Goal: Information Seeking & Learning: Learn about a topic

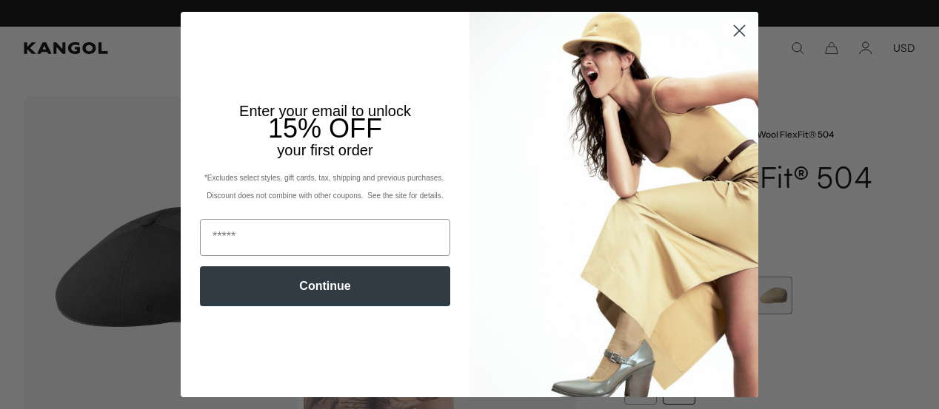
click at [727, 27] on circle "Close dialog" at bounding box center [739, 31] width 24 height 24
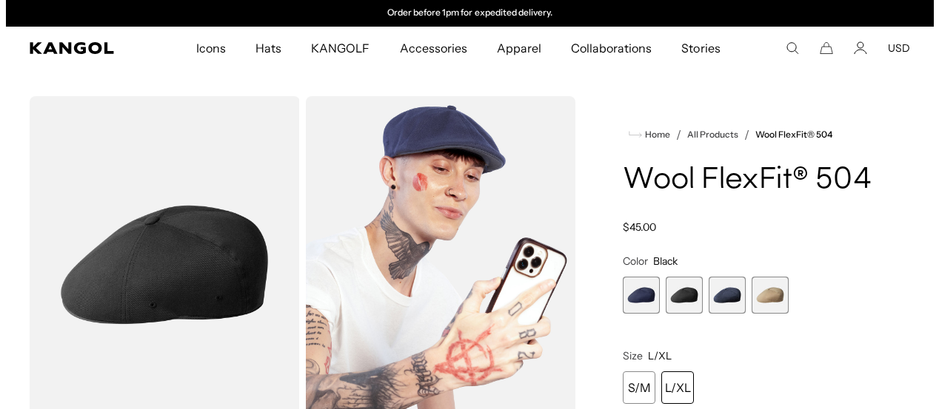
scroll to position [74, 0]
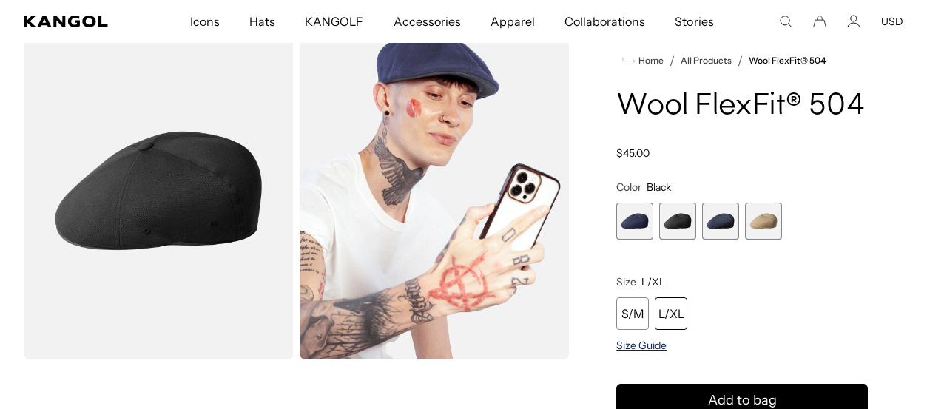
click at [639, 346] on span "Size Guide" at bounding box center [642, 345] width 50 height 13
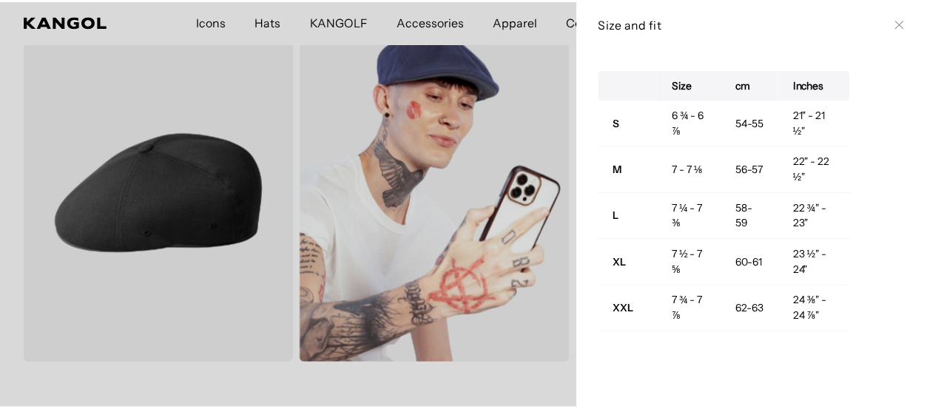
scroll to position [0, 0]
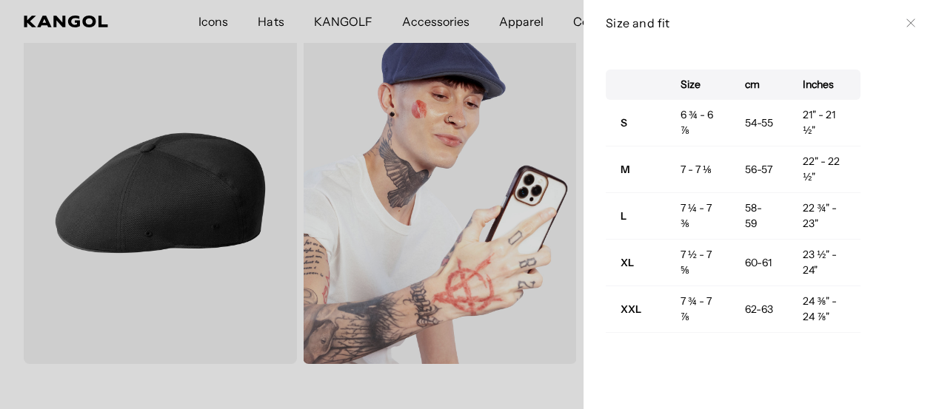
click at [906, 20] on icon at bounding box center [910, 23] width 9 height 9
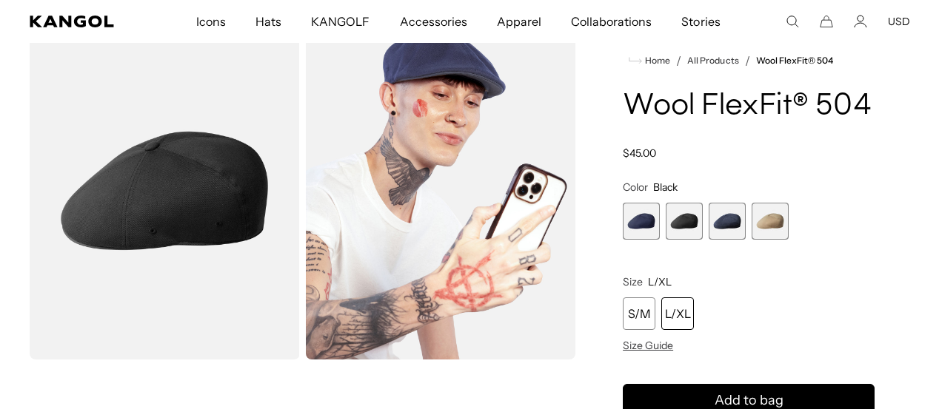
scroll to position [0, 305]
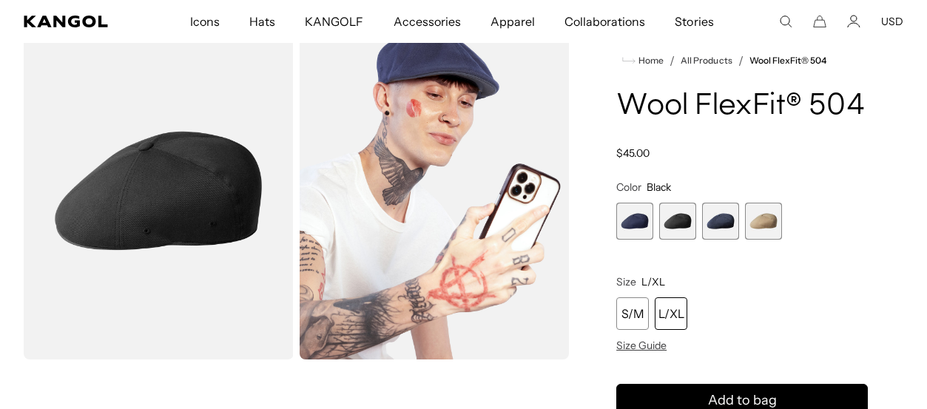
click at [424, 144] on img "Gallery Viewer" at bounding box center [435, 191] width 270 height 338
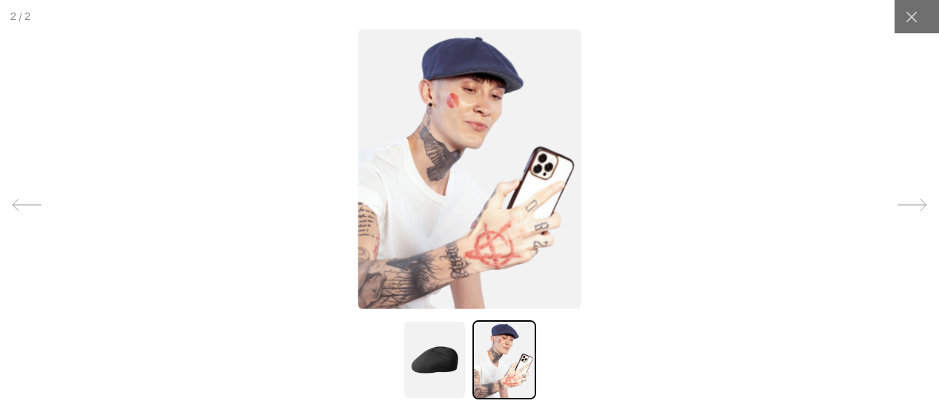
click at [428, 150] on img at bounding box center [469, 169] width 223 height 280
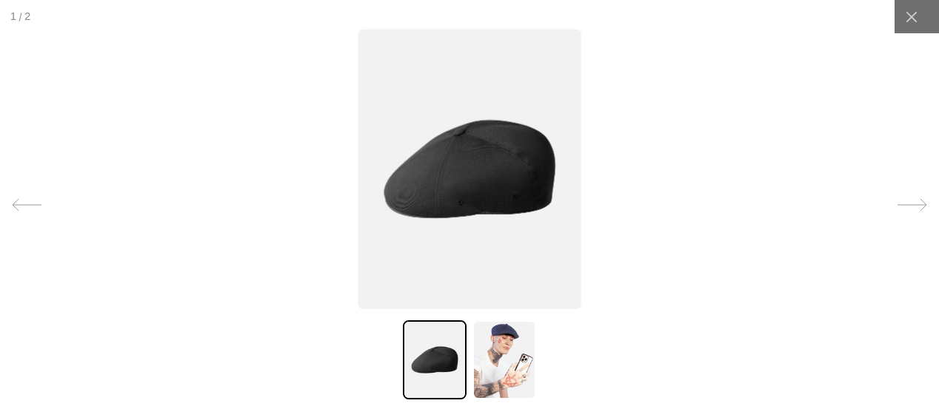
scroll to position [0, 0]
click at [485, 175] on img at bounding box center [469, 169] width 223 height 280
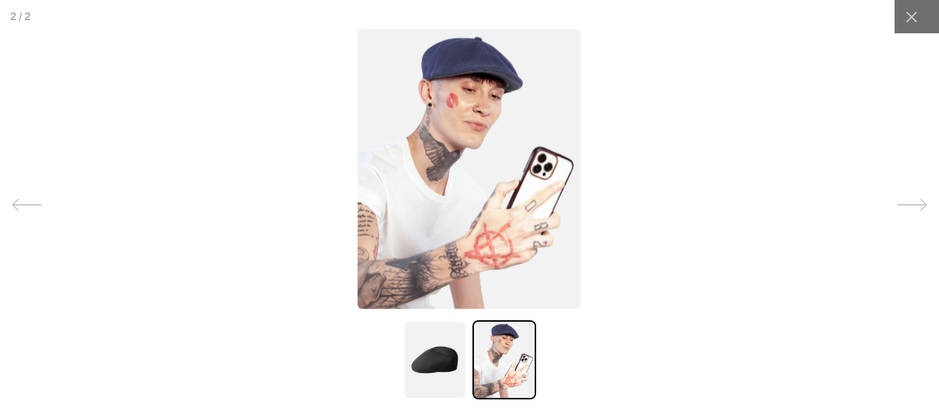
scroll to position [0, 305]
click at [363, 238] on img at bounding box center [468, 169] width 223 height 280
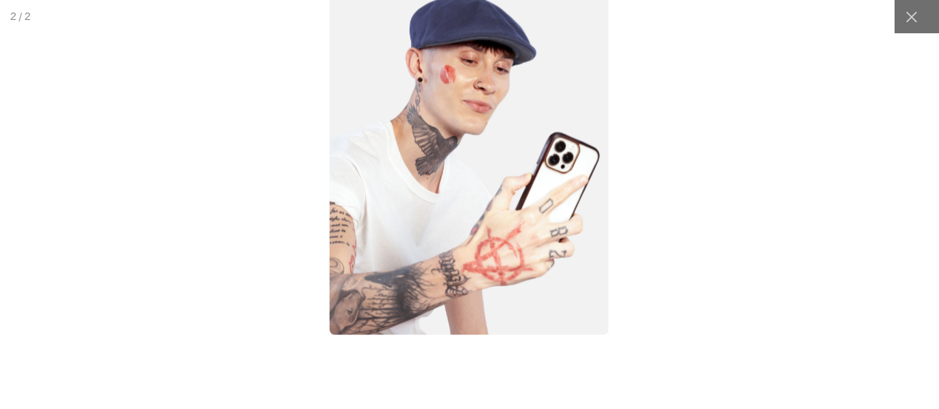
scroll to position [0, 0]
click at [361, 246] on img at bounding box center [470, 160] width 279 height 349
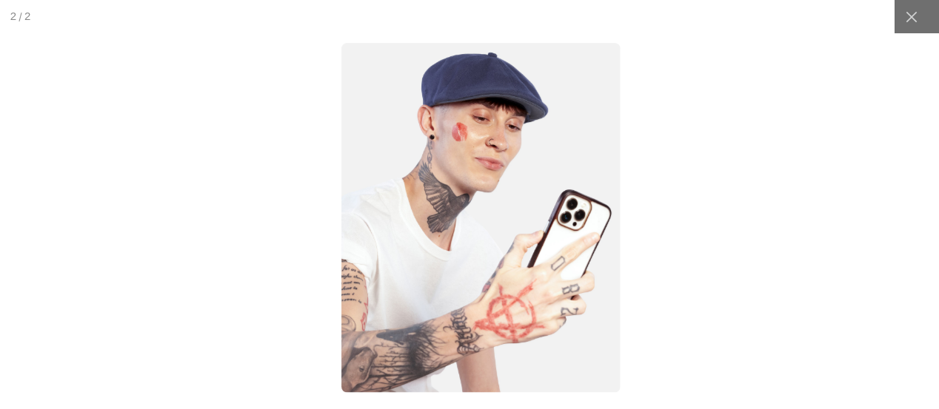
click at [472, 263] on img at bounding box center [481, 217] width 279 height 349
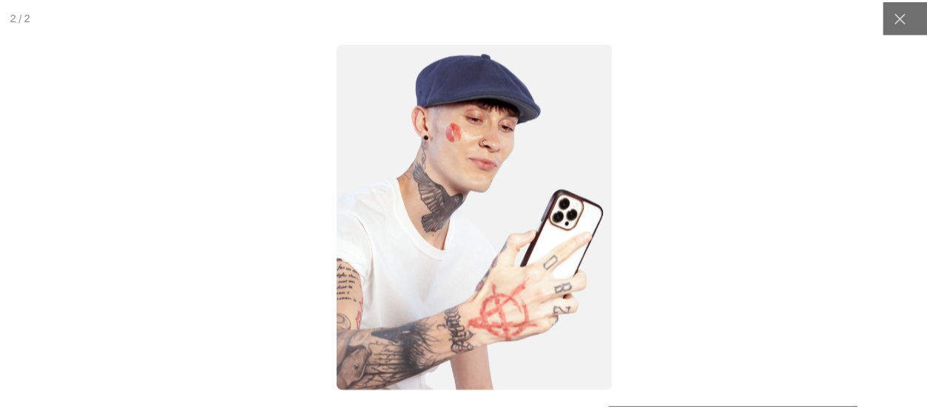
scroll to position [0, 305]
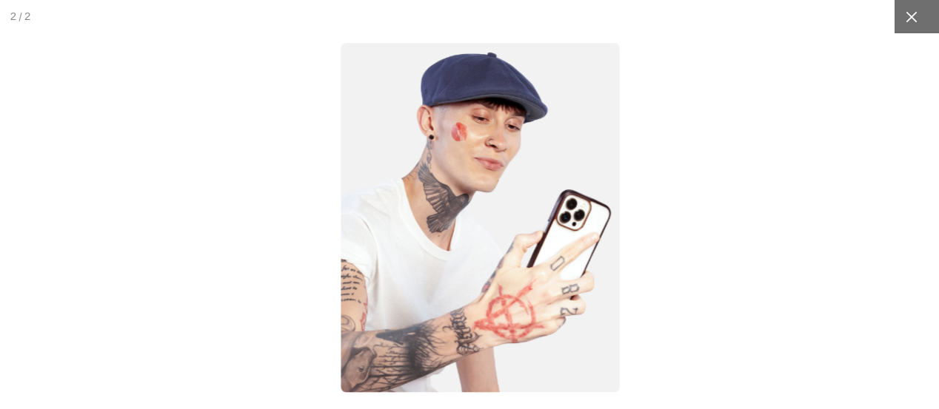
click at [904, 13] on icon at bounding box center [911, 17] width 15 height 15
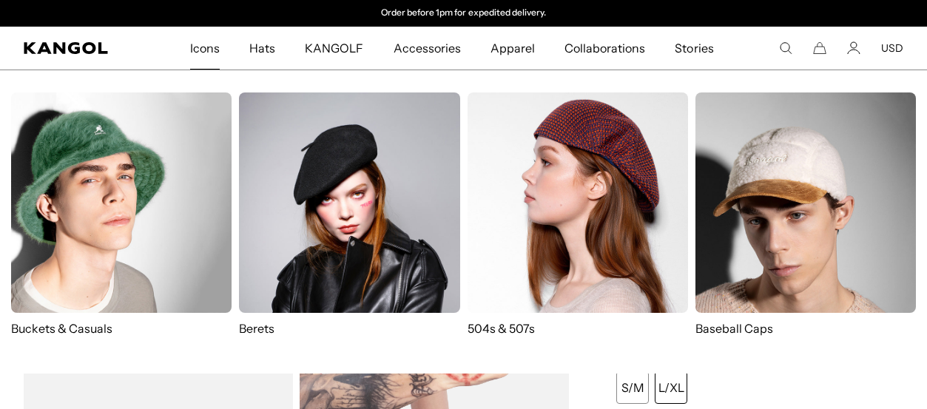
click at [212, 56] on span "Icons" at bounding box center [205, 48] width 30 height 43
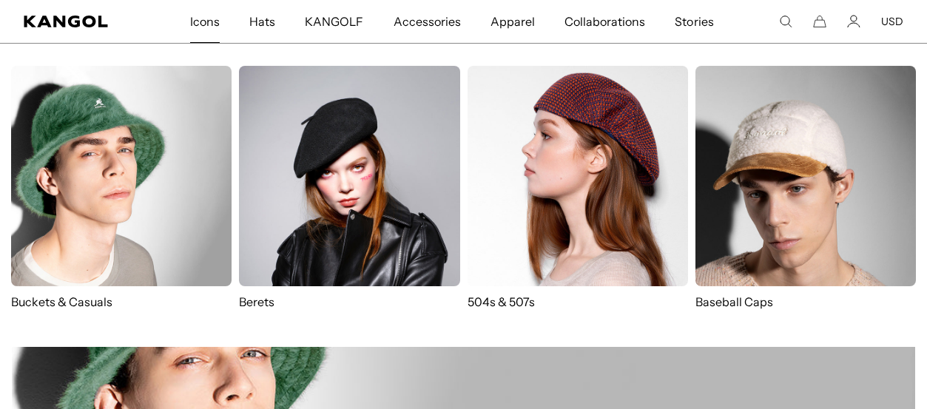
scroll to position [0, 305]
click at [110, 198] on img at bounding box center [121, 176] width 221 height 221
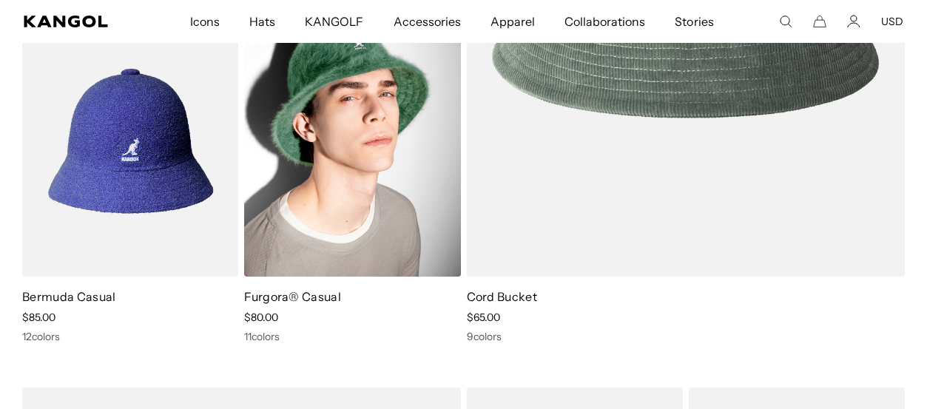
scroll to position [0, 305]
click at [352, 224] on img at bounding box center [352, 141] width 216 height 272
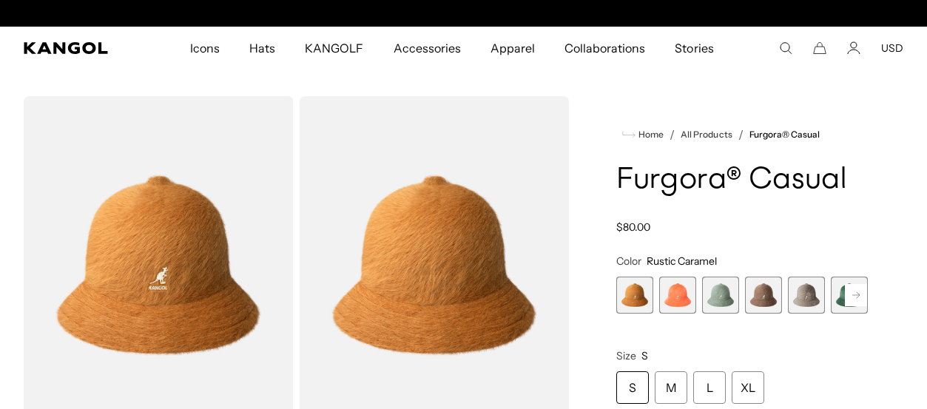
scroll to position [0, 305]
click at [855, 295] on icon at bounding box center [856, 295] width 7 height 6
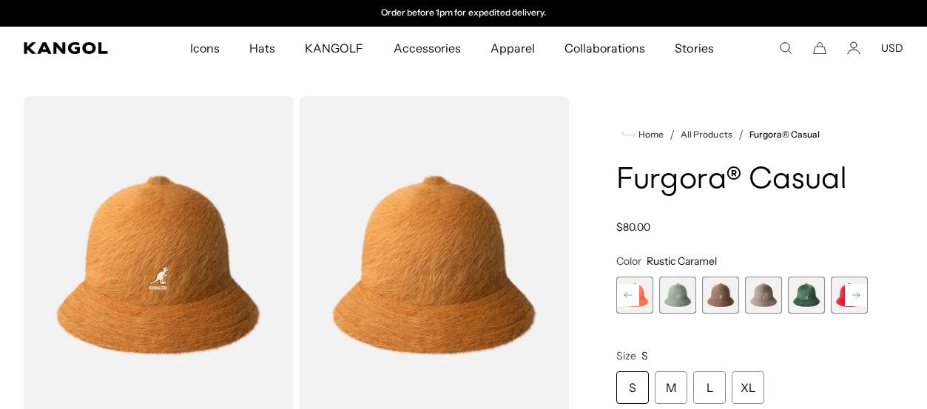
click at [854, 295] on icon at bounding box center [856, 295] width 7 height 6
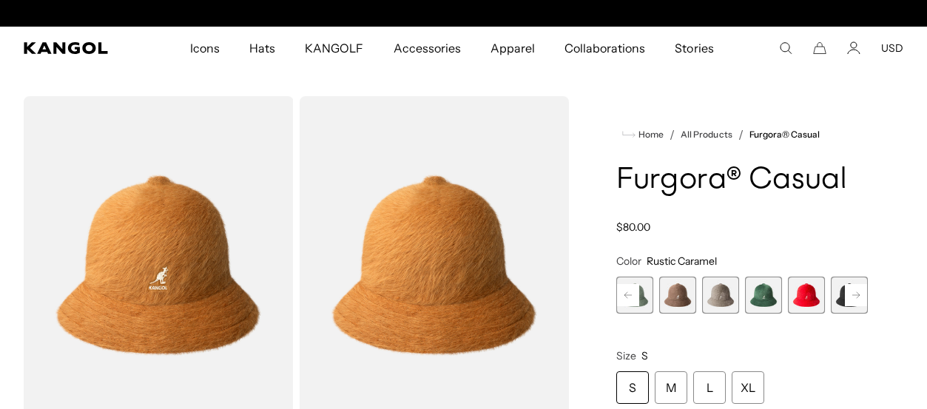
scroll to position [0, 0]
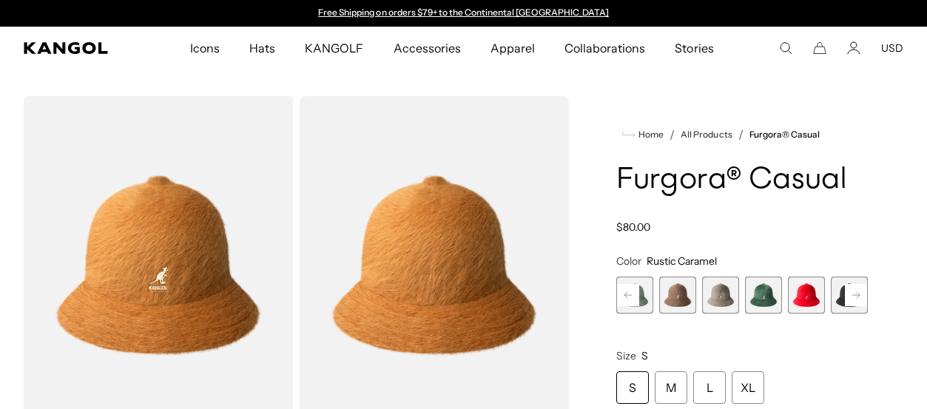
click at [854, 295] on rect at bounding box center [856, 295] width 22 height 22
click at [854, 296] on rect at bounding box center [856, 295] width 22 height 22
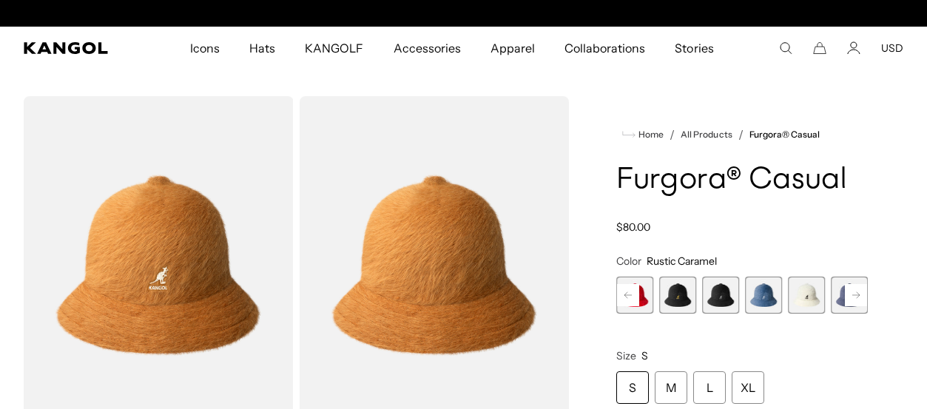
scroll to position [0, 305]
click at [690, 287] on span "8 of 12" at bounding box center [677, 295] width 37 height 37
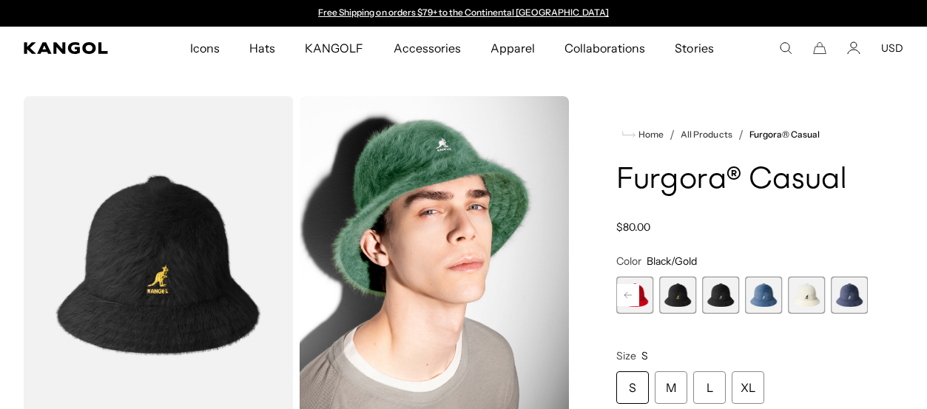
click at [725, 288] on span "9 of 12" at bounding box center [720, 295] width 37 height 37
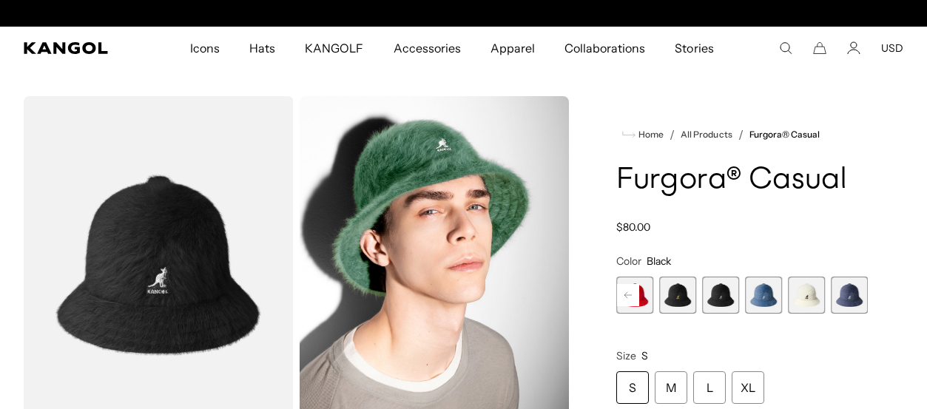
scroll to position [0, 305]
click at [802, 301] on span "11 of 12" at bounding box center [806, 295] width 37 height 37
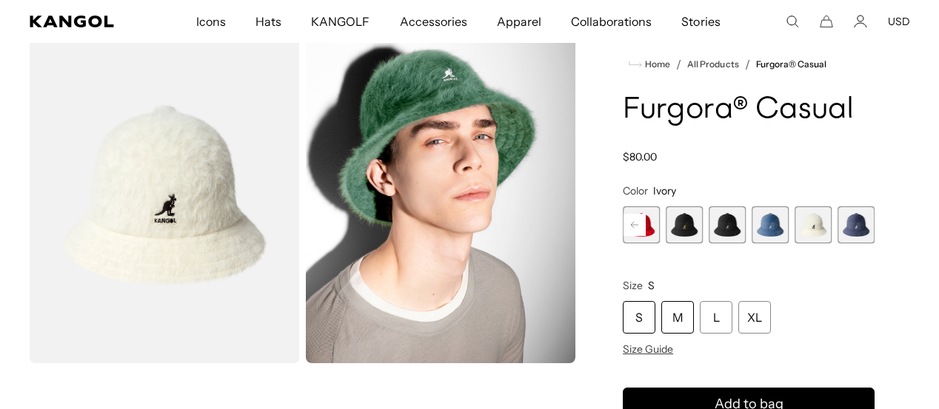
scroll to position [148, 0]
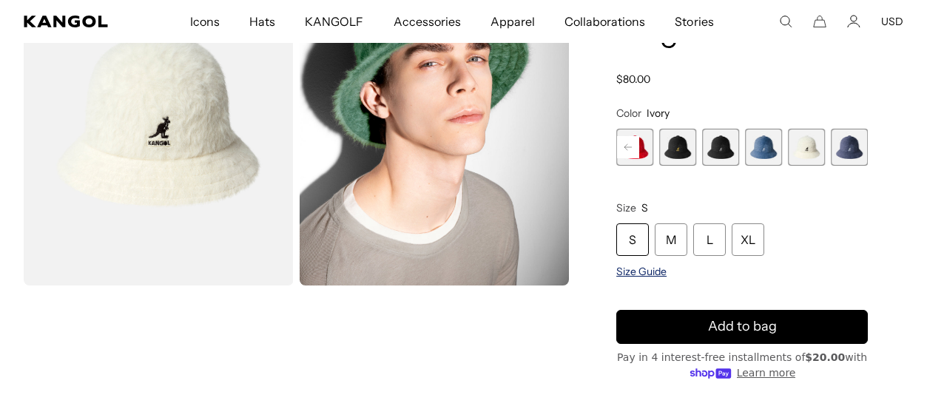
click at [653, 272] on span "Size Guide" at bounding box center [642, 271] width 50 height 13
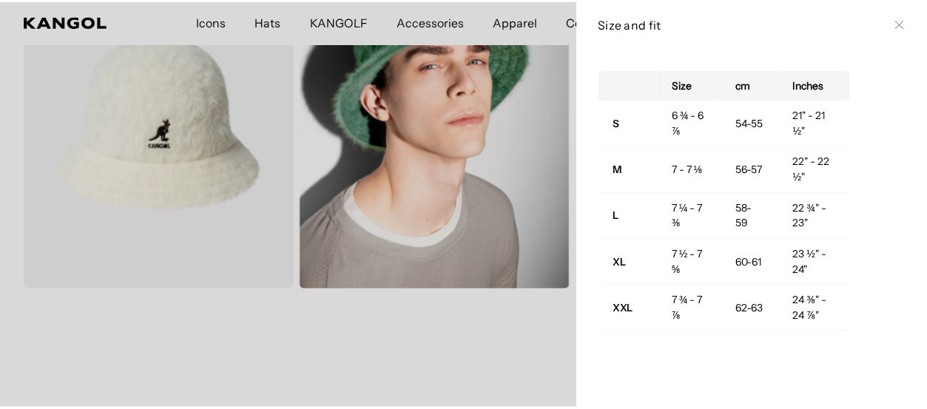
scroll to position [0, 0]
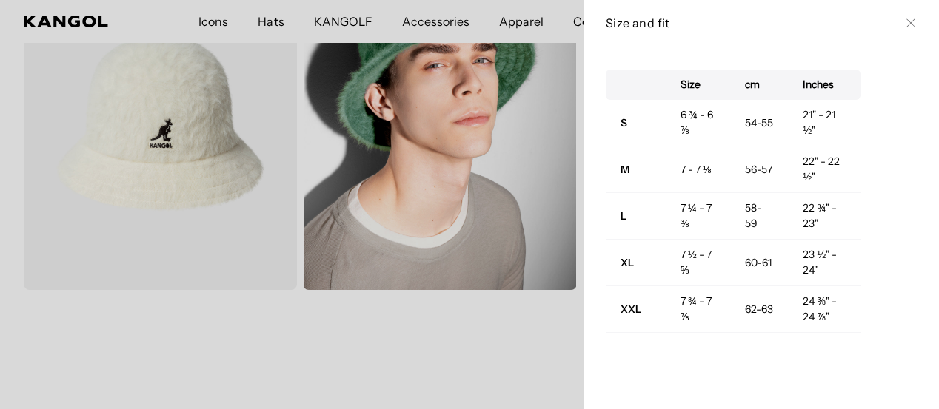
click at [532, 341] on div at bounding box center [469, 204] width 939 height 409
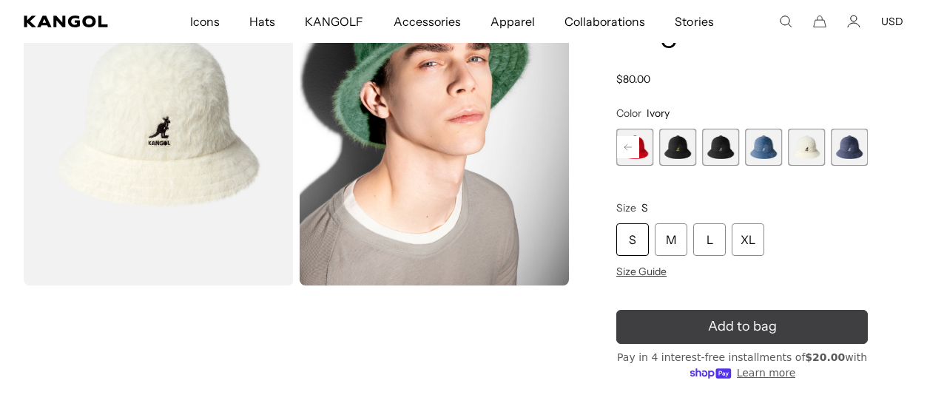
scroll to position [0, 305]
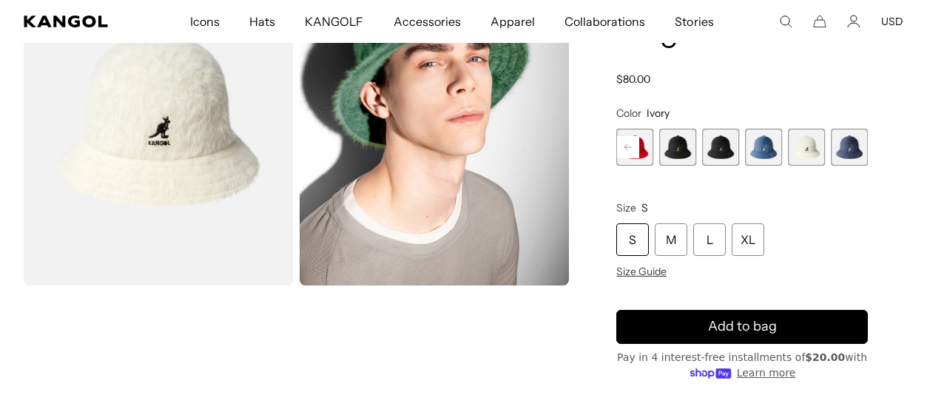
click at [849, 158] on span "12 of 12" at bounding box center [849, 147] width 37 height 37
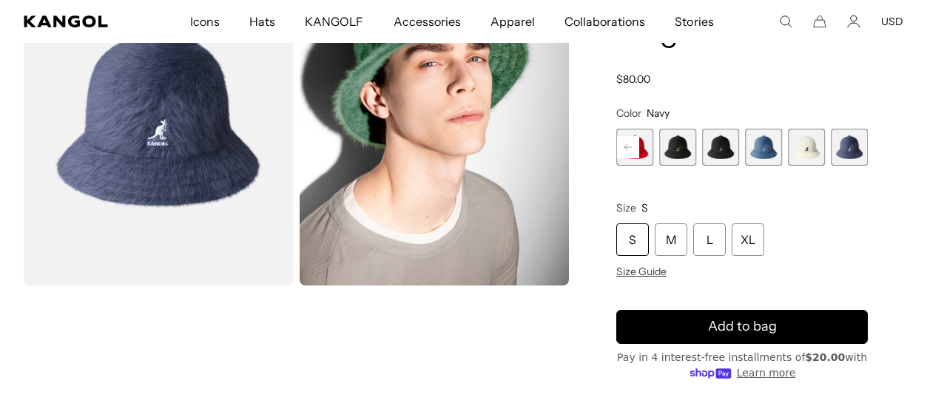
scroll to position [0, 305]
click at [759, 149] on span "10 of 12" at bounding box center [763, 147] width 37 height 37
click at [765, 152] on span "10 of 12" at bounding box center [763, 147] width 37 height 37
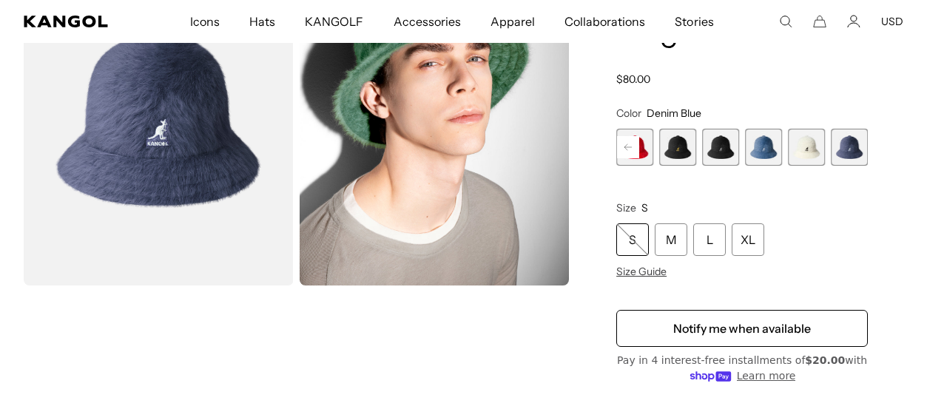
click at [763, 152] on span "10 of 12" at bounding box center [763, 147] width 37 height 37
click at [765, 140] on span "10 of 12" at bounding box center [763, 147] width 37 height 37
click at [769, 149] on span "10 of 12" at bounding box center [763, 147] width 37 height 37
click at [771, 150] on span "10 of 12" at bounding box center [765, 147] width 37 height 37
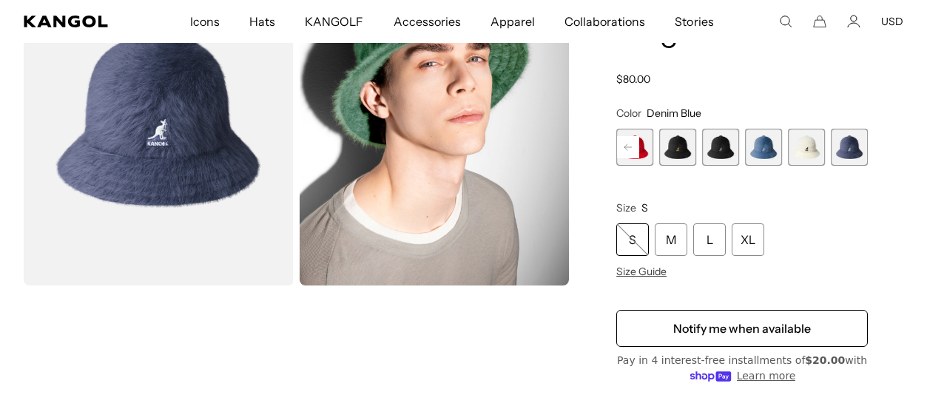
scroll to position [0, 305]
click at [647, 146] on span "7 of 12" at bounding box center [635, 147] width 37 height 37
click at [682, 150] on span "8 of 12" at bounding box center [677, 147] width 37 height 37
click at [730, 150] on span "9 of 12" at bounding box center [720, 147] width 37 height 37
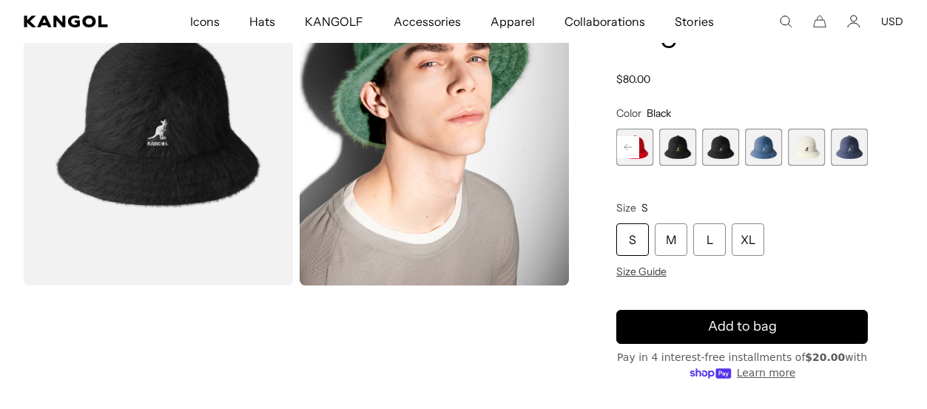
click at [762, 151] on span "10 of 12" at bounding box center [763, 147] width 37 height 37
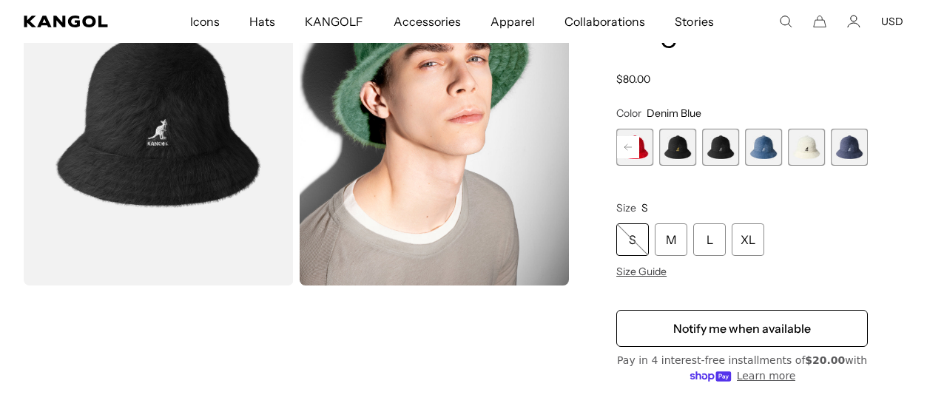
click at [762, 147] on span "10 of 12" at bounding box center [763, 147] width 37 height 37
click at [645, 143] on span "7 of 12" at bounding box center [635, 147] width 37 height 37
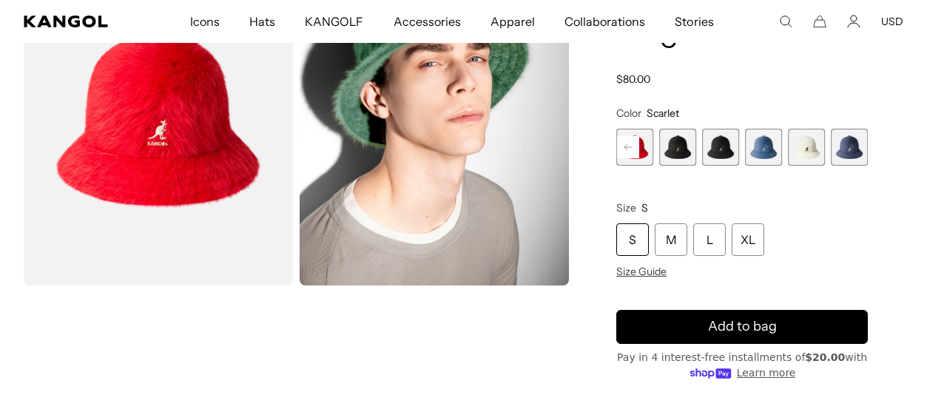
scroll to position [0, 305]
click at [627, 147] on rect at bounding box center [628, 147] width 22 height 22
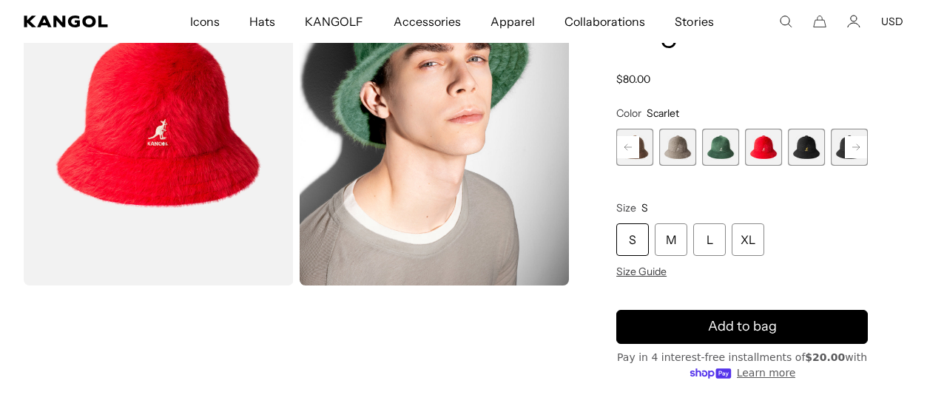
click at [627, 147] on rect at bounding box center [628, 147] width 22 height 22
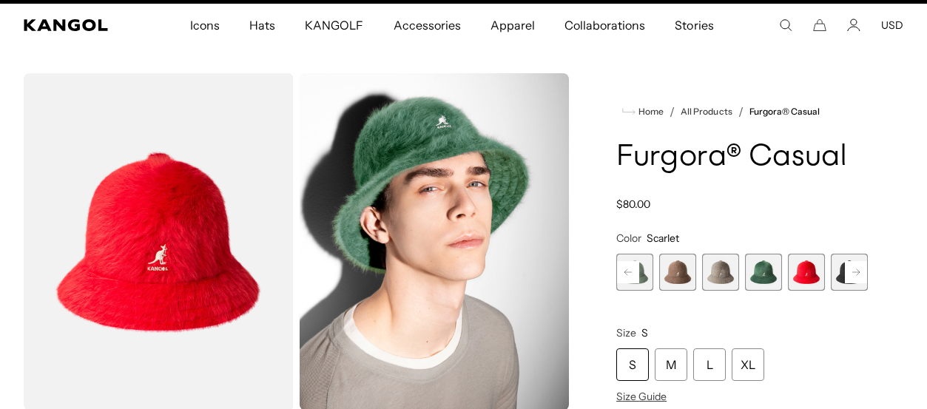
scroll to position [0, 305]
click at [624, 269] on rect at bounding box center [628, 272] width 22 height 22
click at [624, 269] on span "1 of 12" at bounding box center [635, 272] width 37 height 37
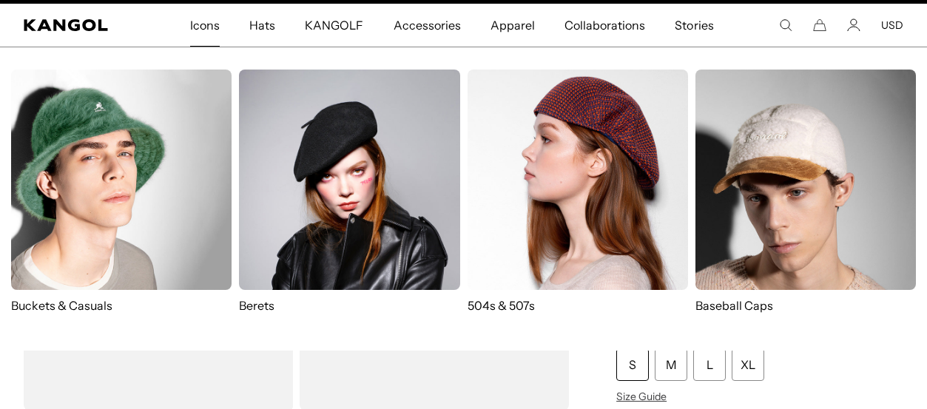
click at [215, 22] on span "Icons" at bounding box center [205, 25] width 30 height 43
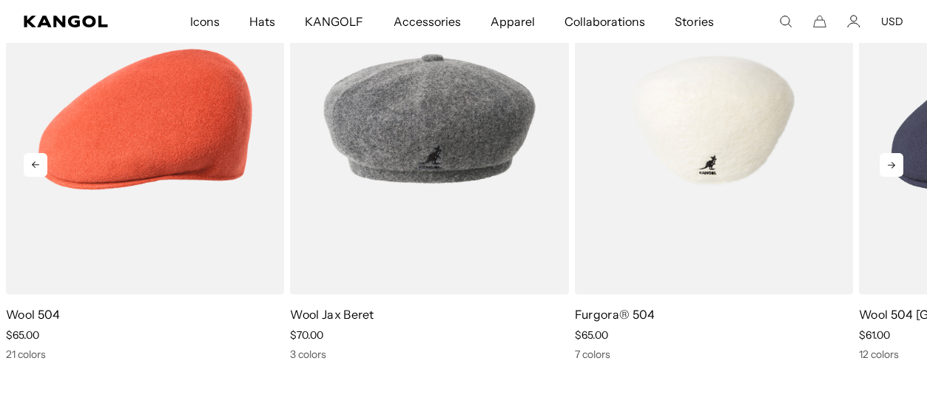
scroll to position [2240, 0]
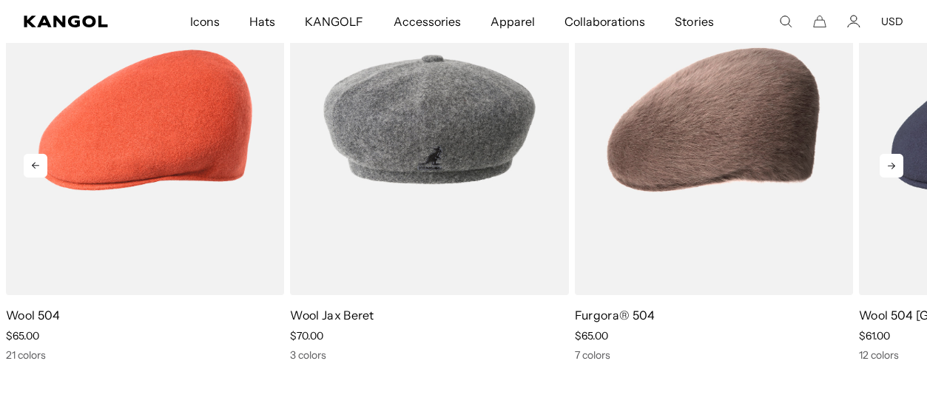
click at [886, 161] on icon at bounding box center [892, 166] width 24 height 24
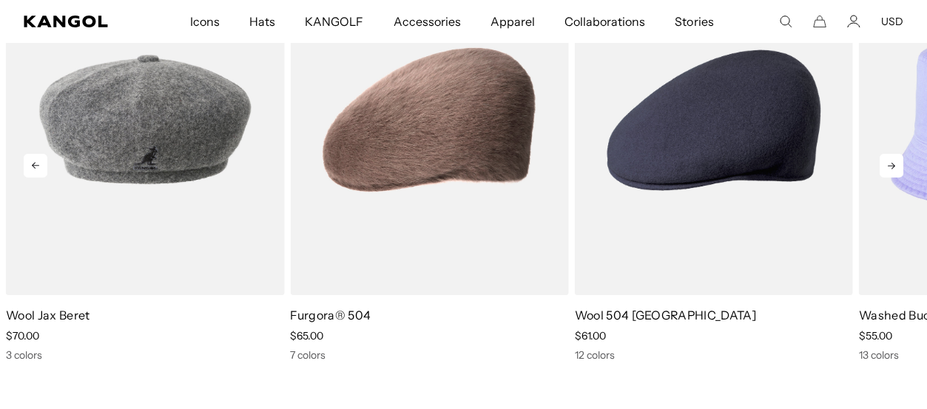
scroll to position [0, 0]
click at [886, 161] on icon at bounding box center [892, 166] width 24 height 24
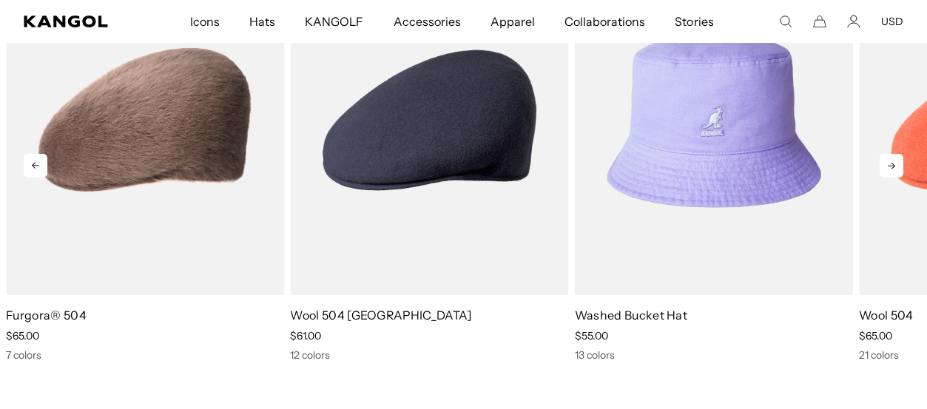
click at [886, 161] on icon at bounding box center [892, 166] width 24 height 24
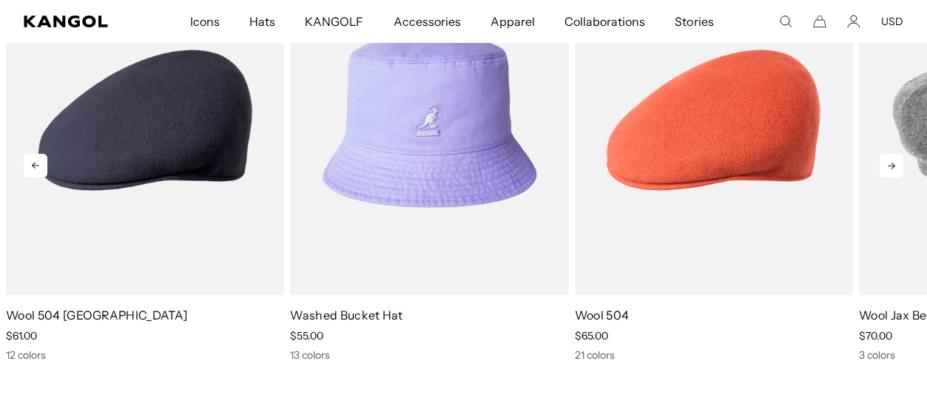
click at [893, 155] on icon at bounding box center [892, 166] width 24 height 24
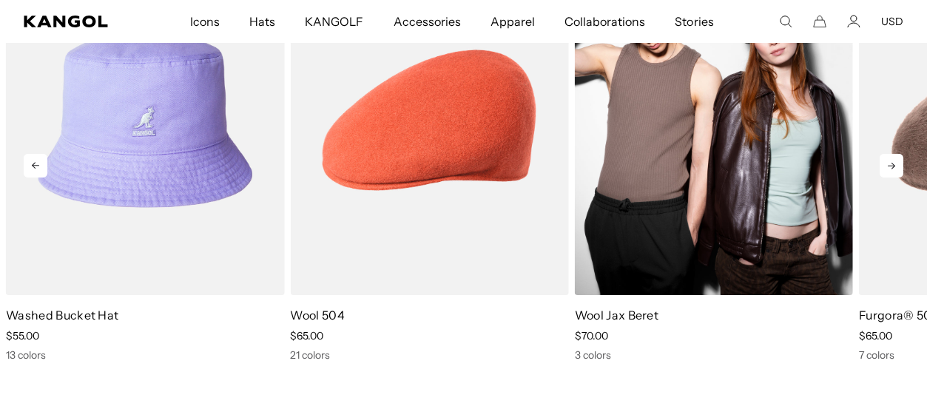
scroll to position [0, 305]
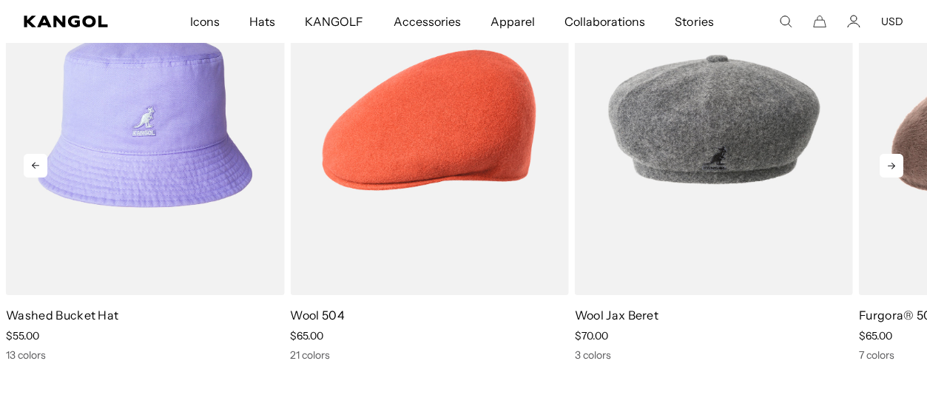
click at [893, 162] on icon at bounding box center [892, 166] width 24 height 24
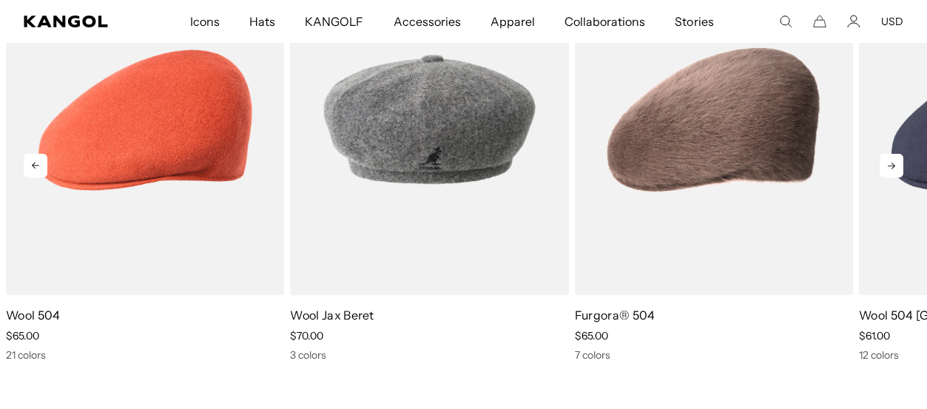
click at [893, 162] on icon at bounding box center [892, 166] width 24 height 24
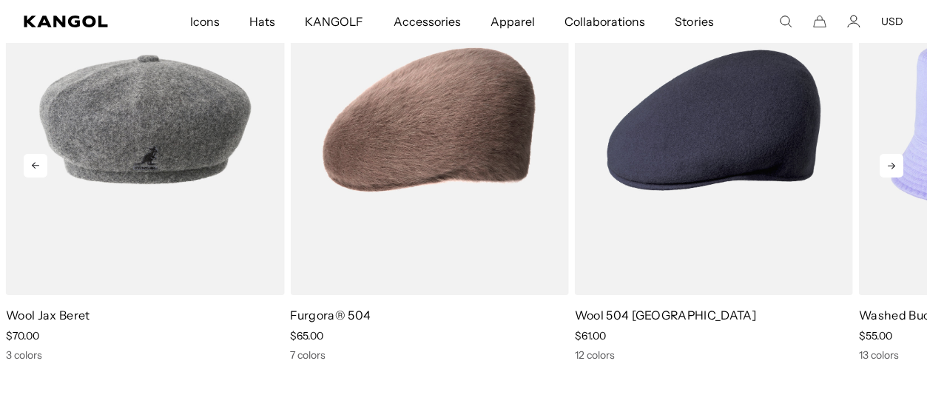
scroll to position [0, 0]
click at [893, 162] on icon at bounding box center [892, 166] width 24 height 24
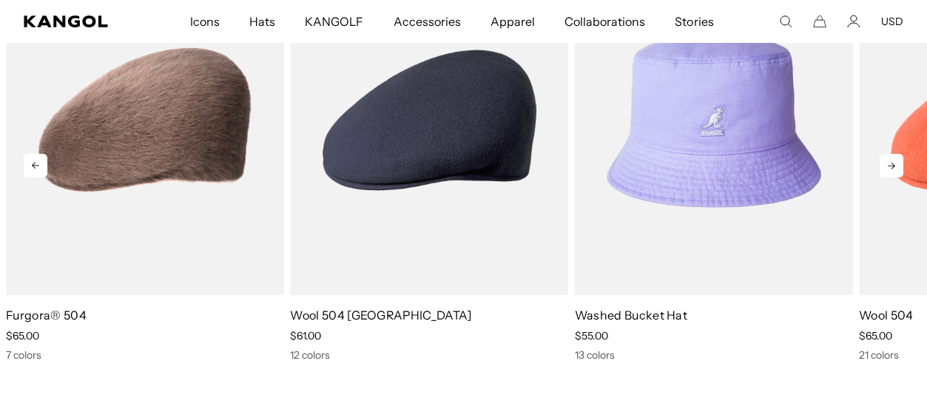
click at [893, 162] on icon at bounding box center [892, 166] width 24 height 24
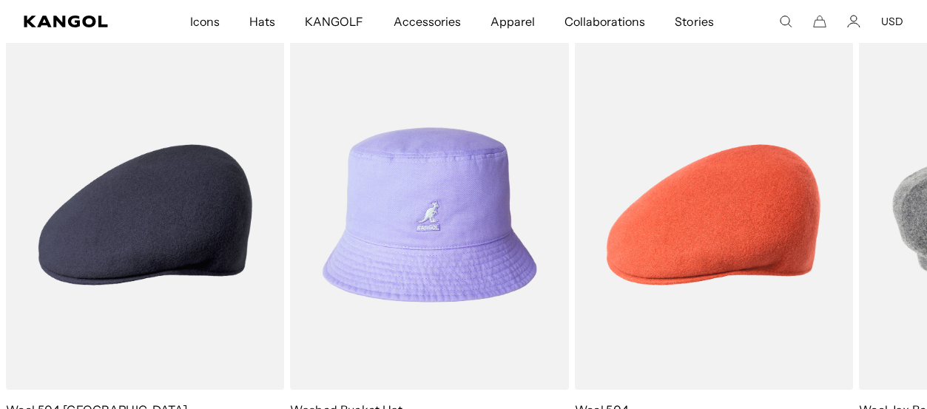
scroll to position [0, 305]
